Goal: Information Seeking & Learning: Learn about a topic

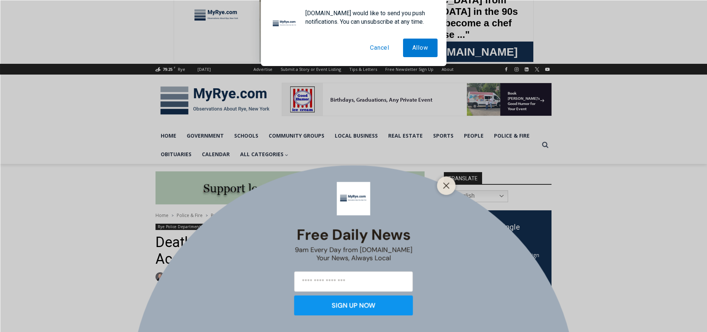
scroll to position [111, 0]
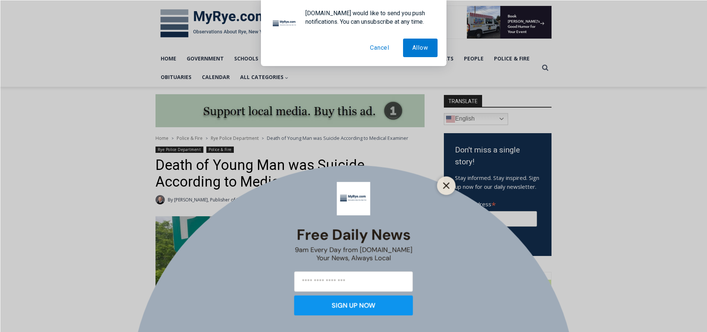
click at [447, 185] on line "Close" at bounding box center [446, 185] width 5 height 5
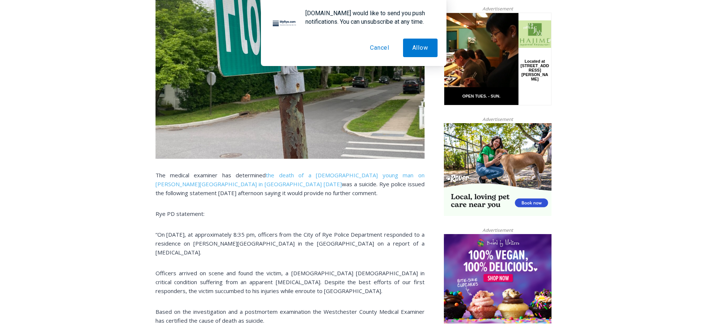
scroll to position [186, 0]
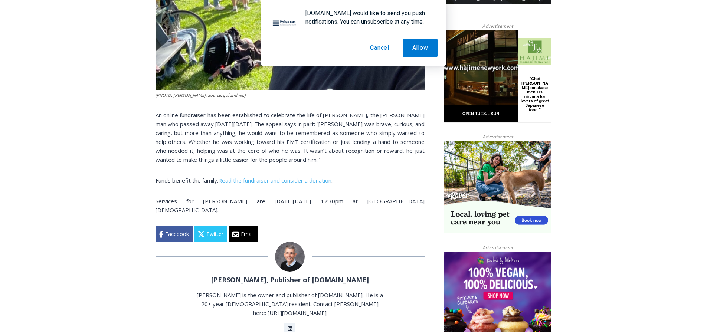
scroll to position [581, 0]
